Goal: Find contact information: Find contact information

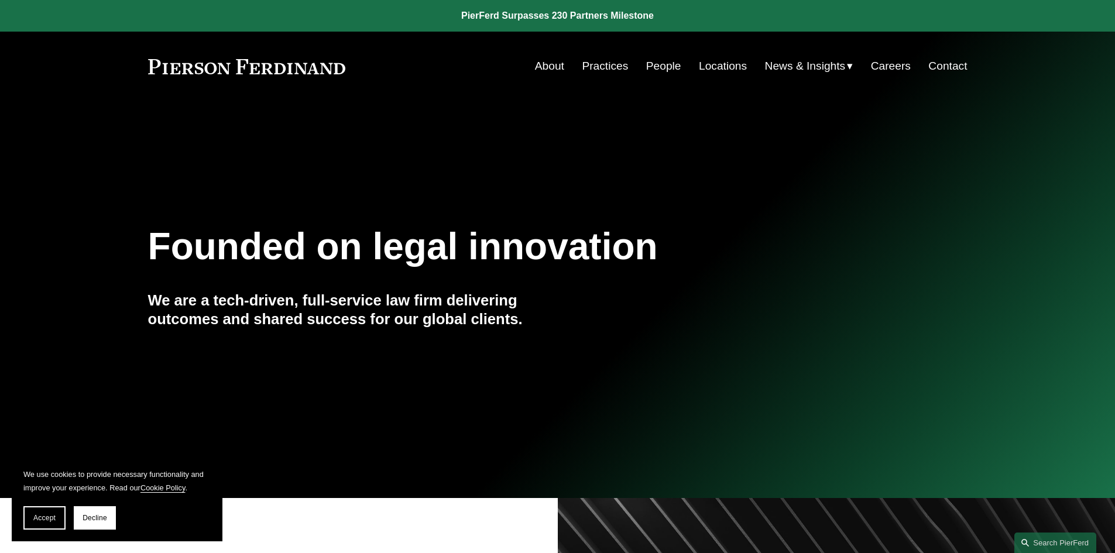
click at [546, 61] on link "About" at bounding box center [549, 66] width 29 height 22
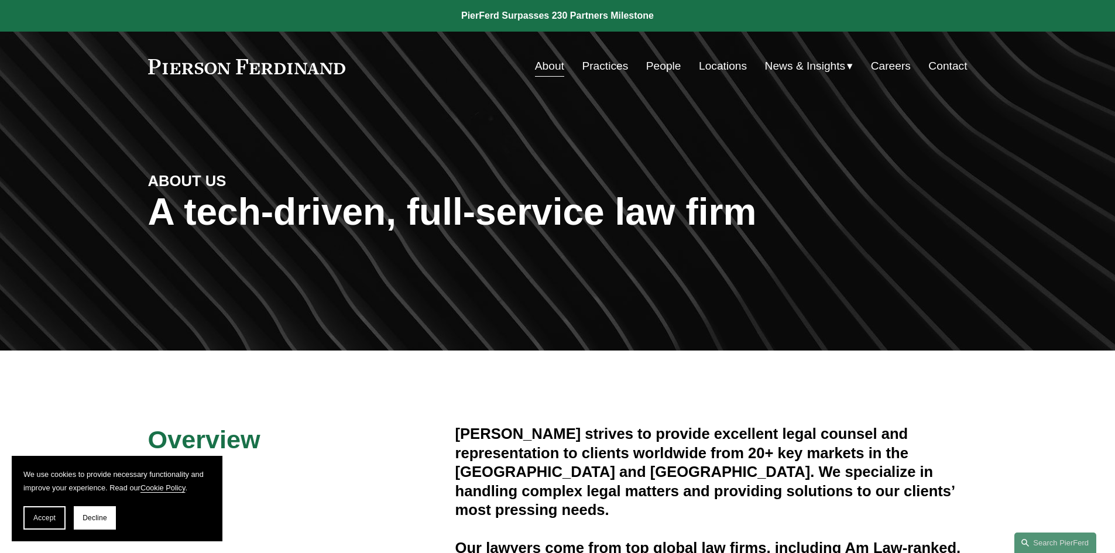
click at [728, 63] on link "Locations" at bounding box center [723, 66] width 48 height 22
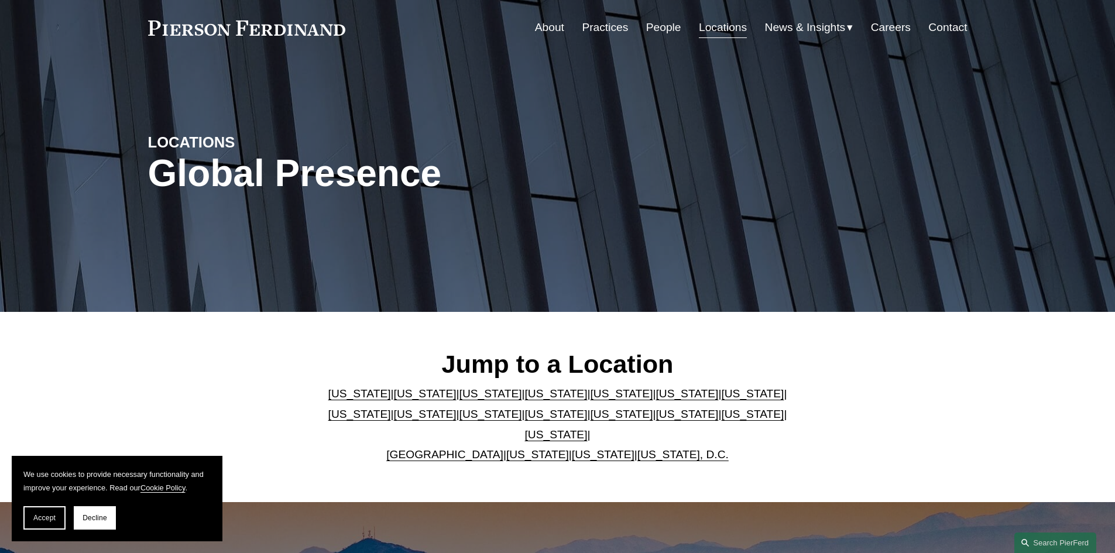
scroll to position [59, 0]
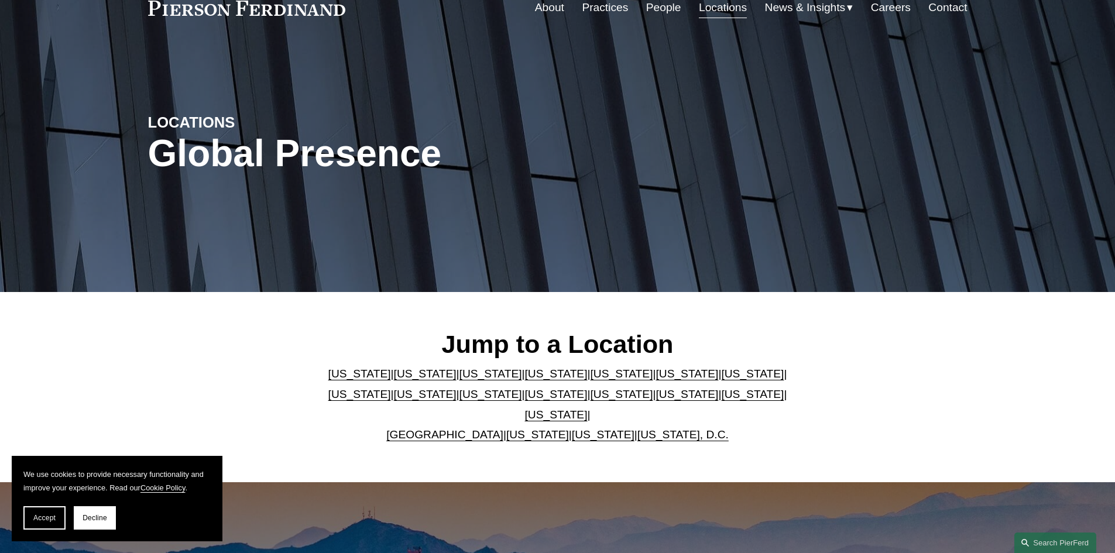
click at [590, 380] on link "[US_STATE]" at bounding box center [621, 374] width 63 height 12
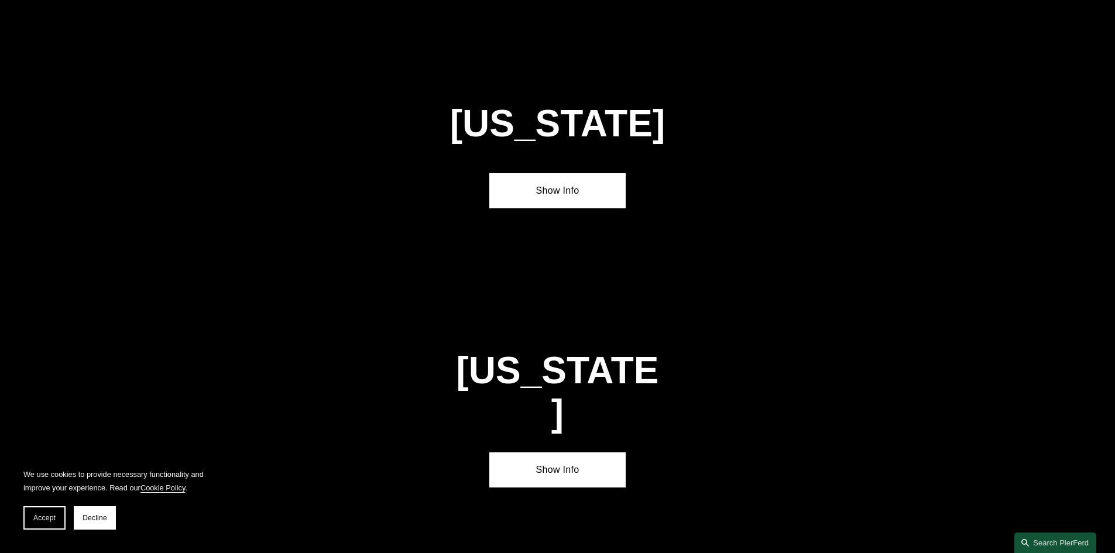
scroll to position [1521, 0]
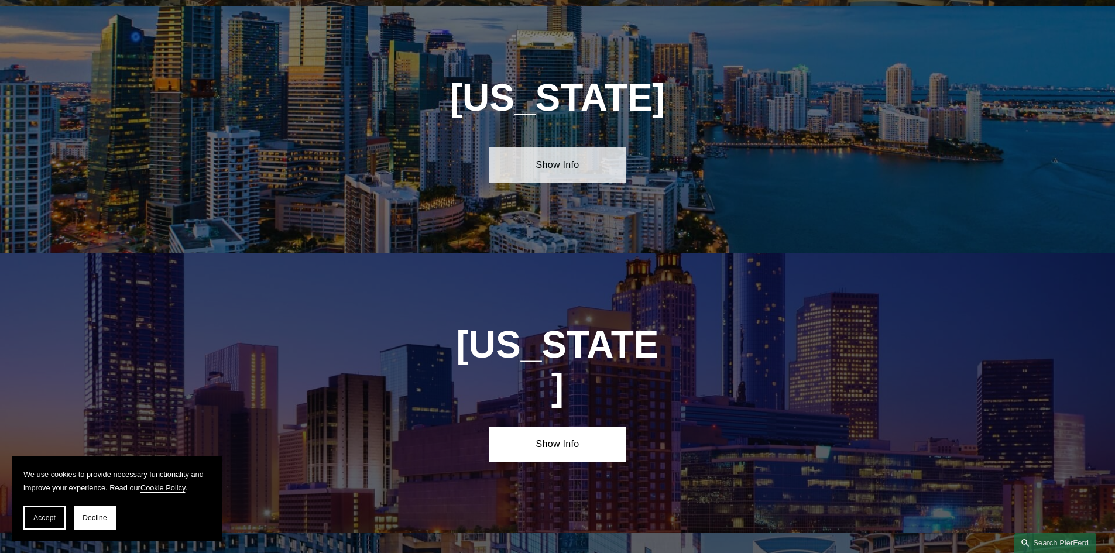
click at [557, 165] on link "Show Info" at bounding box center [557, 165] width 136 height 35
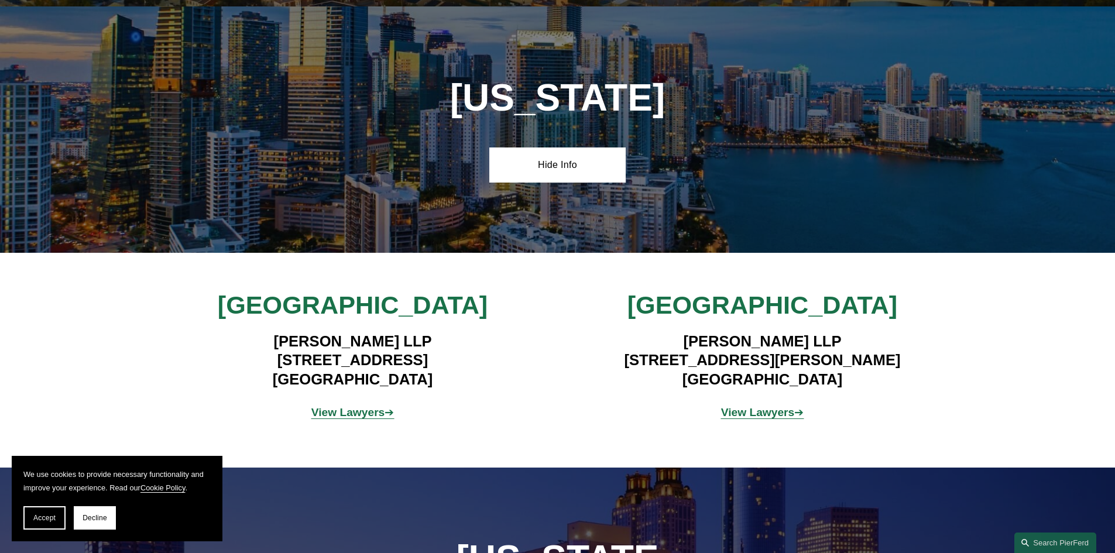
click at [359, 407] on strong "View Lawyers" at bounding box center [348, 412] width 74 height 12
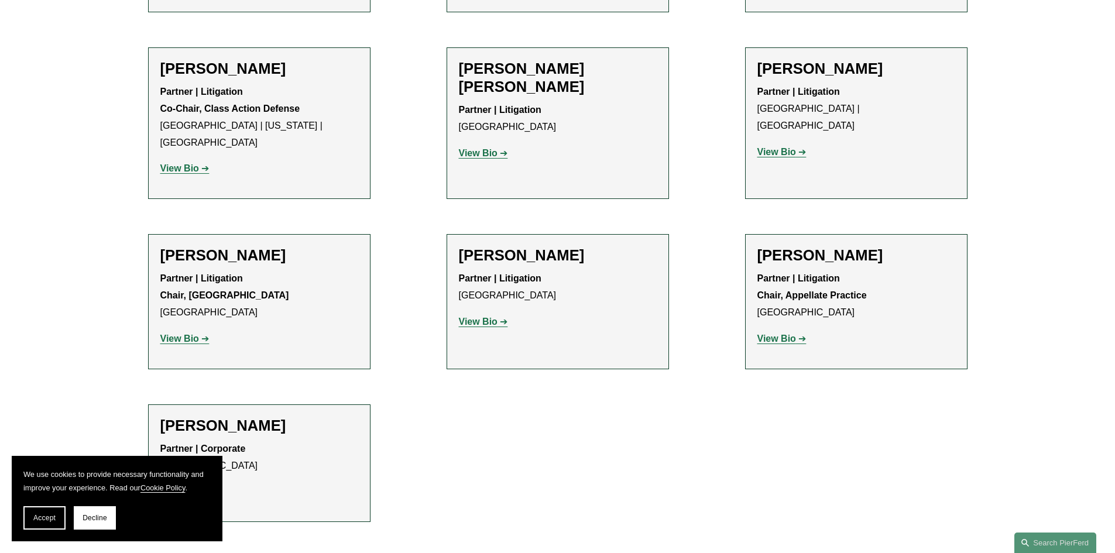
scroll to position [937, 0]
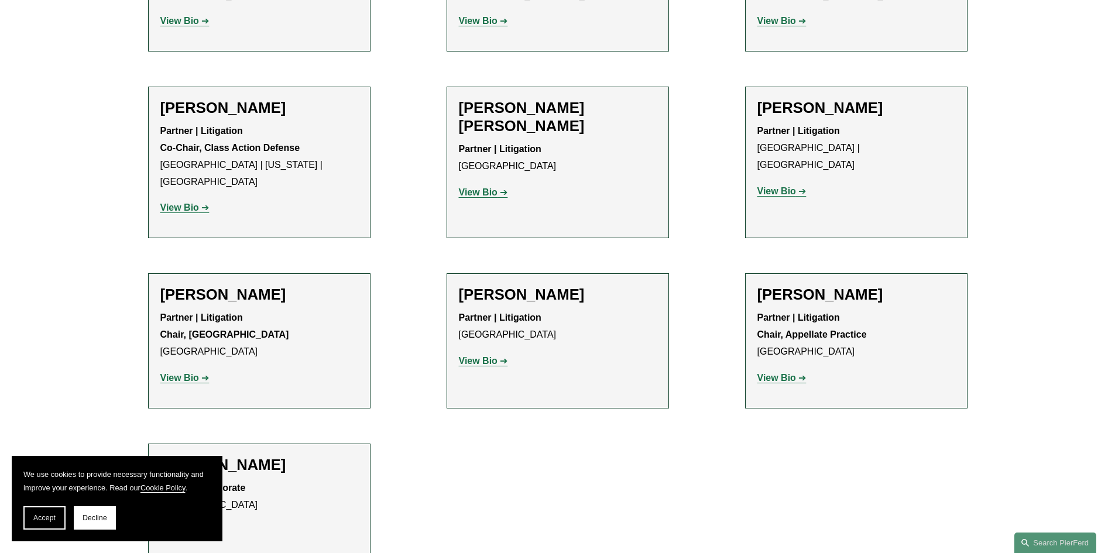
click at [548, 99] on h2 "[PERSON_NAME] [PERSON_NAME]" at bounding box center [558, 117] width 198 height 36
click at [479, 187] on strong "View Bio" at bounding box center [478, 192] width 39 height 10
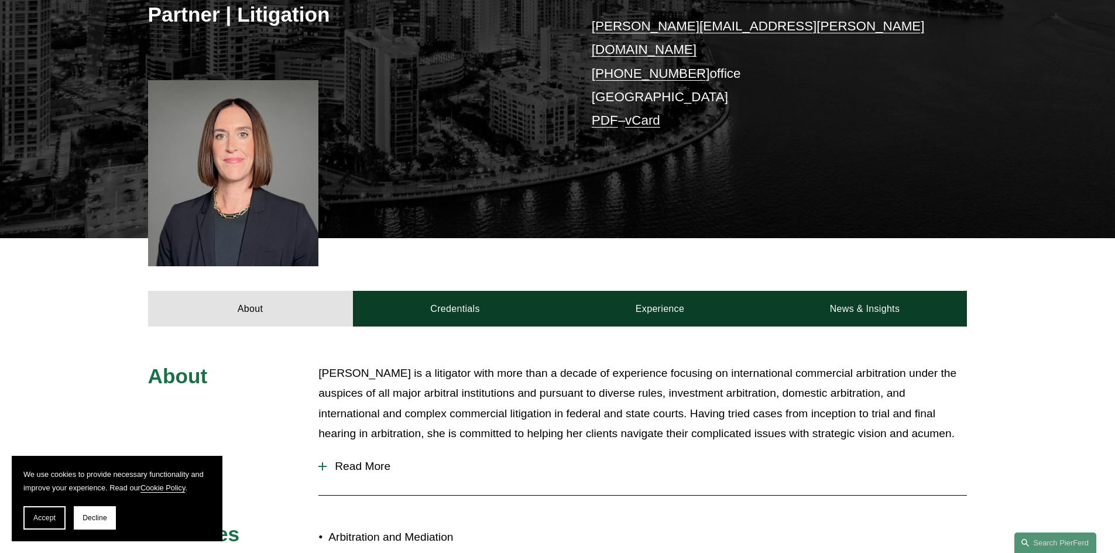
scroll to position [351, 0]
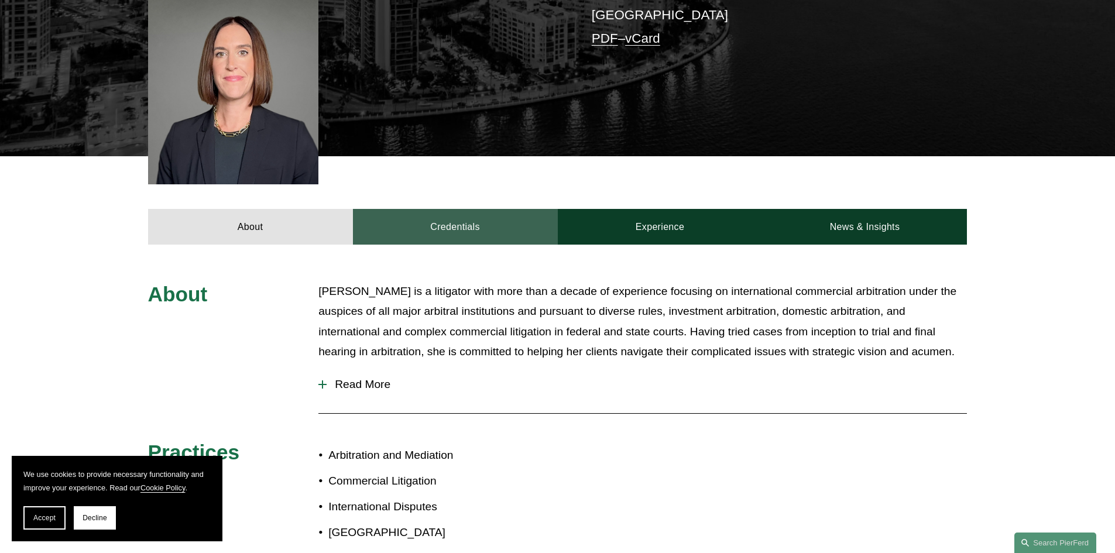
click at [465, 209] on link "Credentials" at bounding box center [455, 226] width 205 height 35
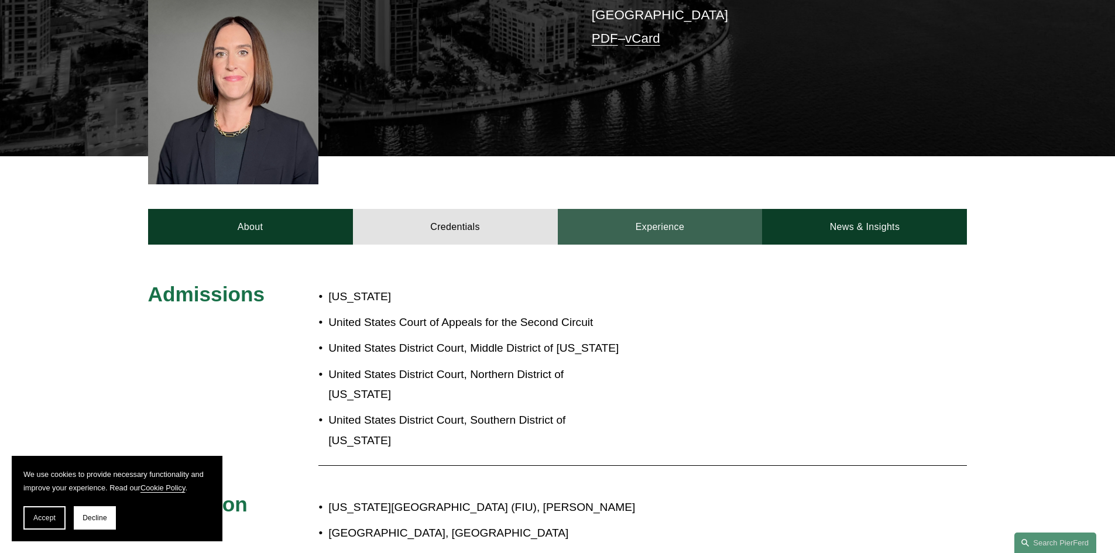
click at [648, 209] on link "Experience" at bounding box center [660, 226] width 205 height 35
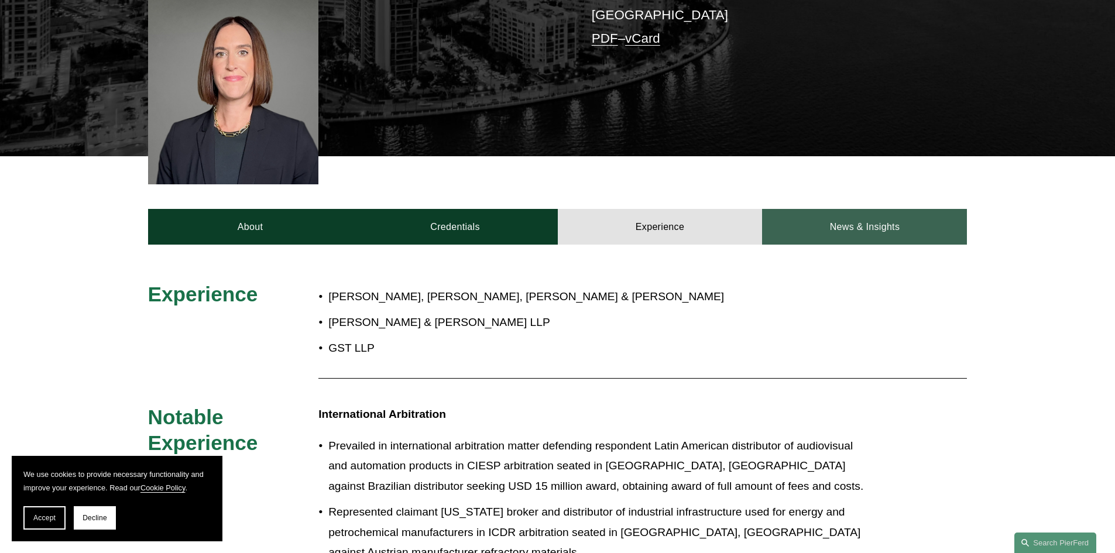
click at [858, 209] on link "News & Insights" at bounding box center [864, 226] width 205 height 35
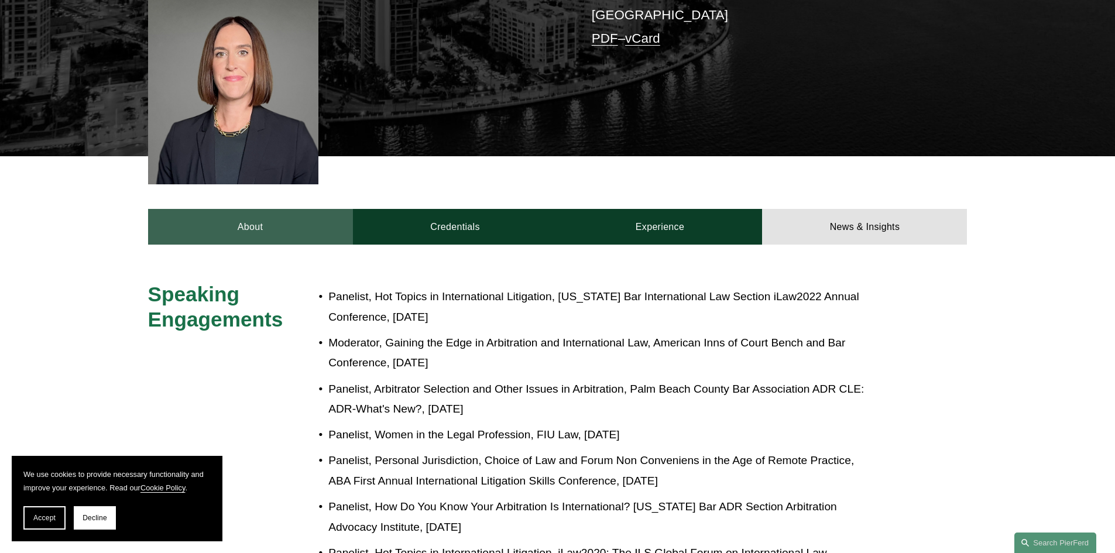
click at [245, 209] on link "About" at bounding box center [250, 226] width 205 height 35
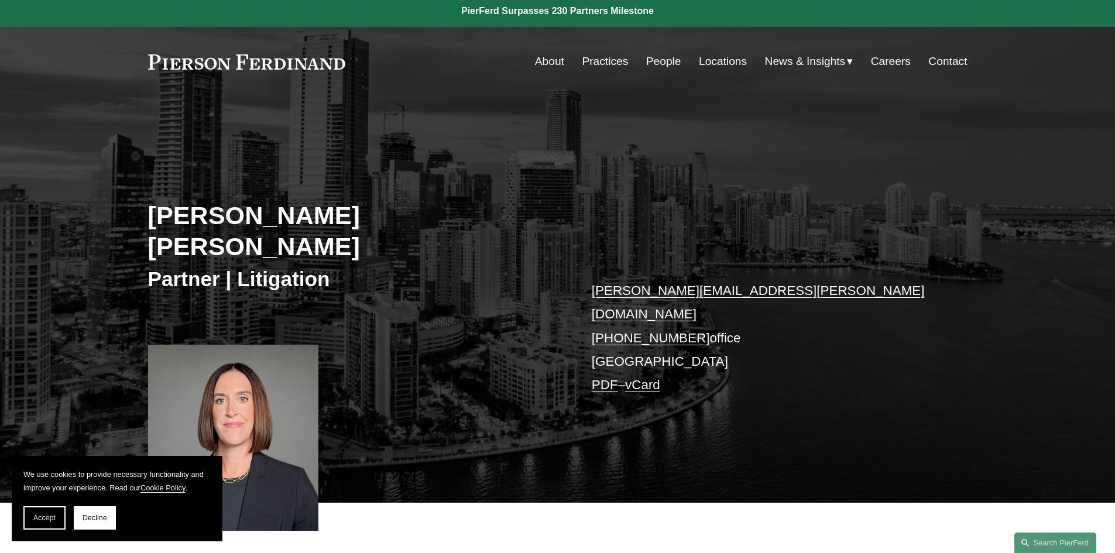
scroll to position [0, 0]
